Goal: Transaction & Acquisition: Book appointment/travel/reservation

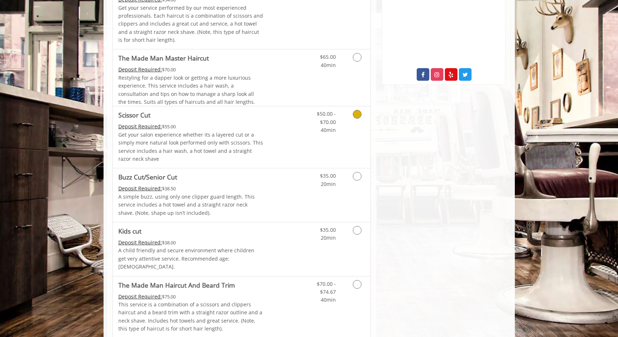
scroll to position [280, 0]
click at [357, 175] on icon "Grooming services" at bounding box center [357, 175] width 9 height 9
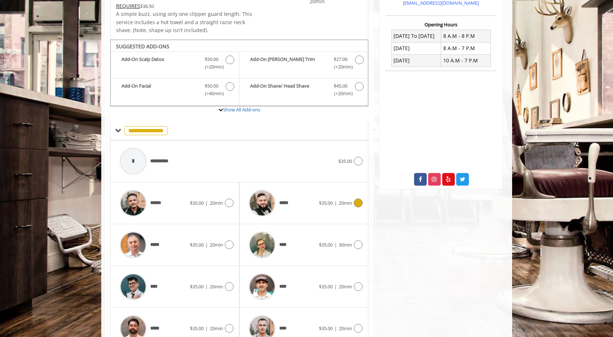
scroll to position [213, 0]
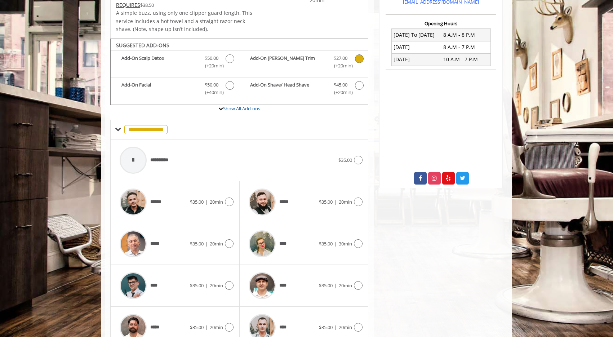
click at [357, 58] on icon "Buzz Cut/Senior Cut Add-onS" at bounding box center [359, 58] width 9 height 9
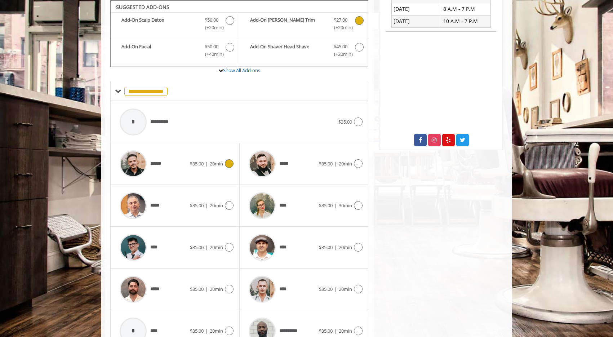
click at [227, 163] on icon at bounding box center [229, 163] width 9 height 9
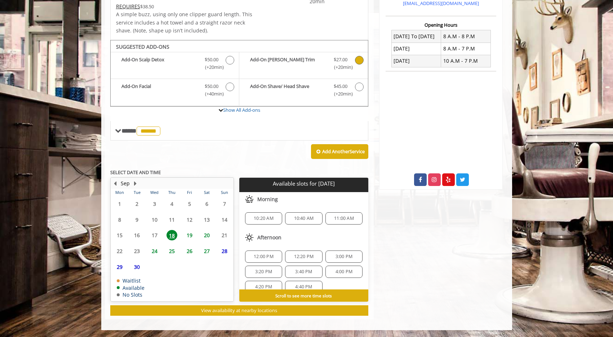
scroll to position [9, 0]
click at [336, 263] on span "4:00 PM" at bounding box center [344, 263] width 17 height 6
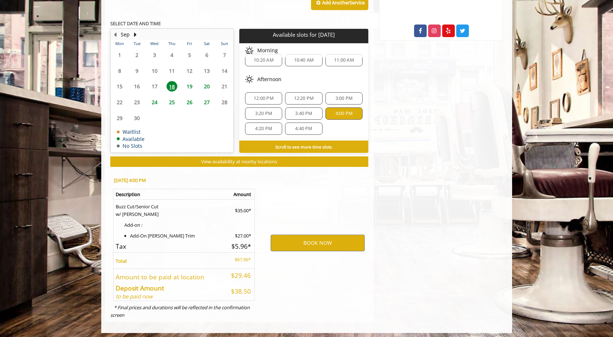
scroll to position [325, 0]
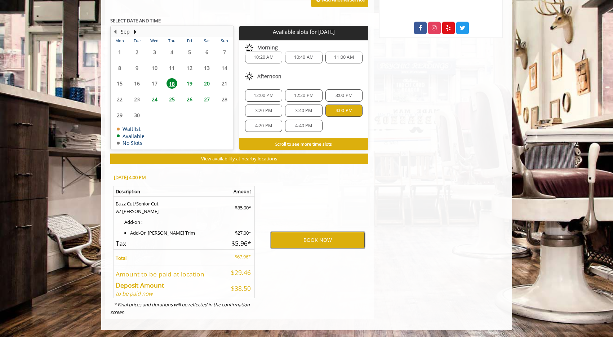
click at [325, 244] on button "BOOK NOW" at bounding box center [318, 240] width 94 height 17
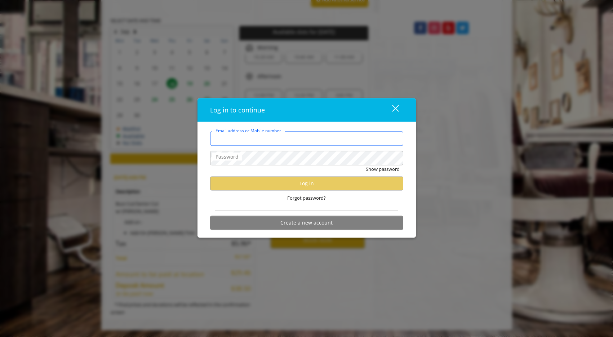
type input "**********"
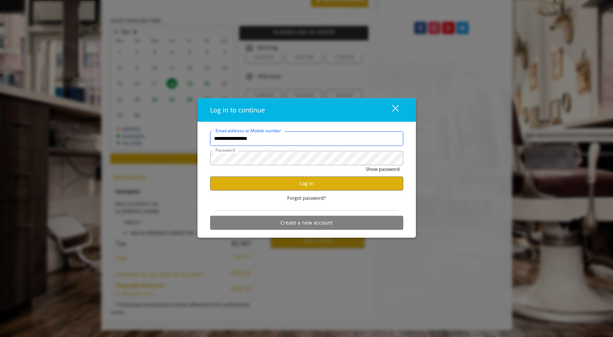
scroll to position [0, 0]
click at [332, 181] on button "Log in" at bounding box center [306, 183] width 193 height 14
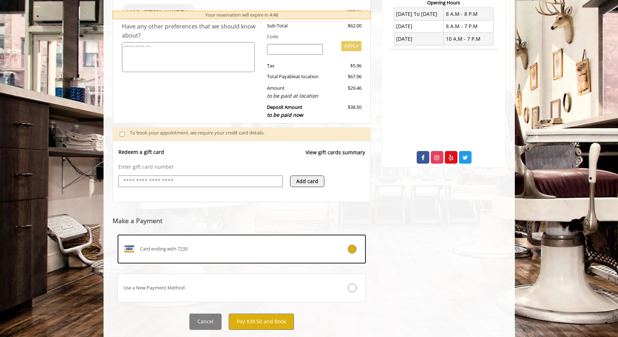
scroll to position [213, 0]
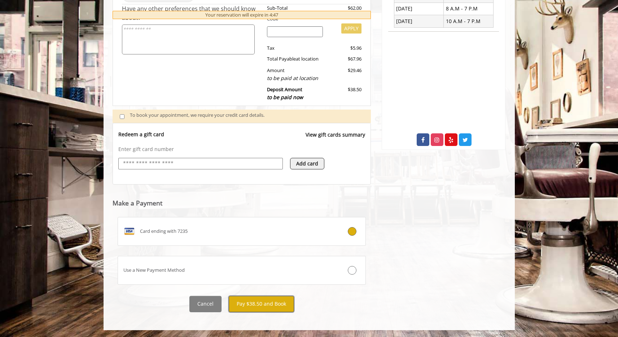
click at [267, 306] on button "Pay $38.50 and Book" at bounding box center [261, 304] width 65 height 16
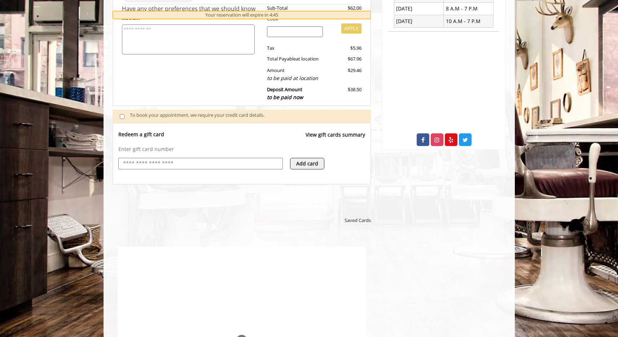
scroll to position [0, 0]
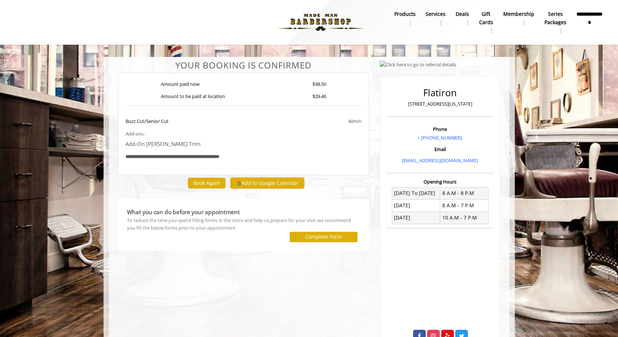
click at [284, 182] on button "Add to Google Calendar" at bounding box center [267, 183] width 74 height 11
